Goal: Entertainment & Leisure: Consume media (video, audio)

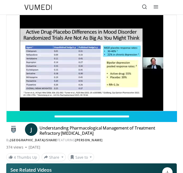
click at [170, 129] on div "J Understanding Pharmacological Management of Treatment Refractory [MEDICAL_DAT…" at bounding box center [91, 133] width 170 height 17
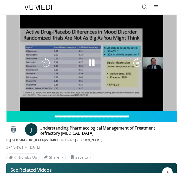
click at [165, 101] on div "Current Time 55:24 / Duration 1:10:19" at bounding box center [91, 103] width 170 height 5
click at [164, 79] on div "10 seconds Tap to unmute" at bounding box center [91, 63] width 170 height 96
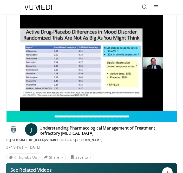
click at [180, 61] on div "**********" at bounding box center [91, 137] width 178 height 244
